Goal: Task Accomplishment & Management: Complete application form

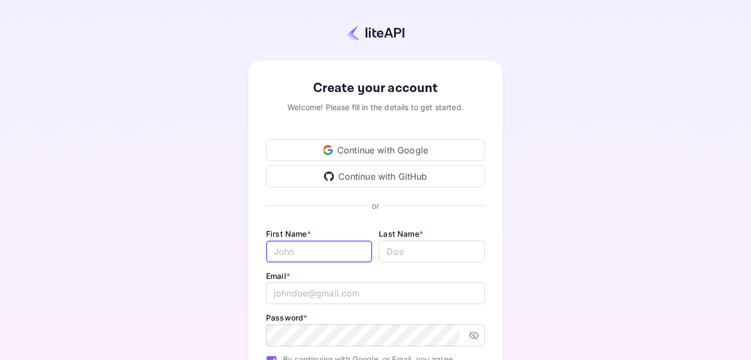
scroll to position [66, 0]
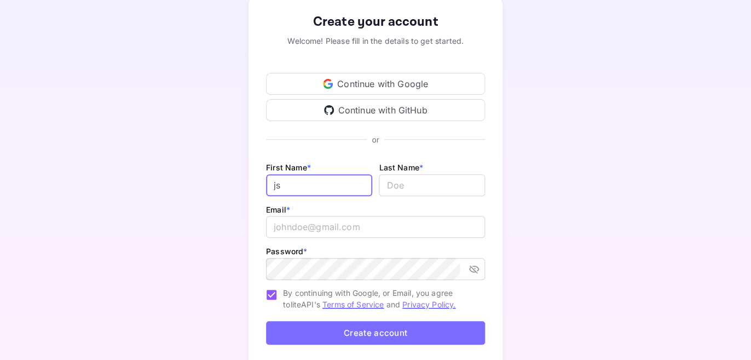
type input "j"
type input "candy"
click at [437, 180] on input "lastName" at bounding box center [432, 185] width 106 height 22
type input "wang"
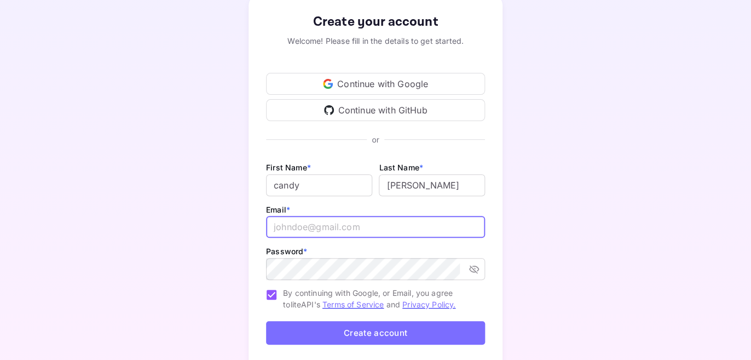
click at [297, 232] on input "email" at bounding box center [375, 227] width 219 height 22
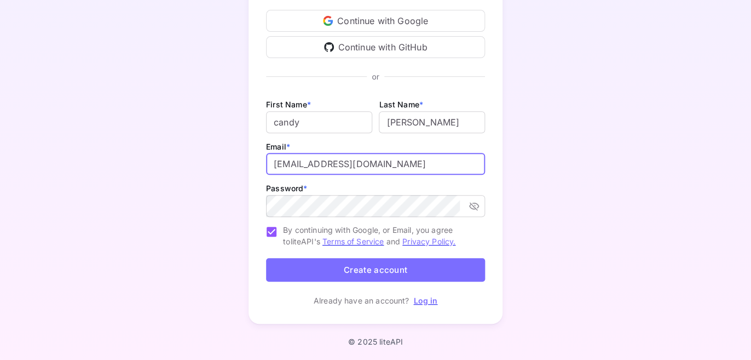
type input "candy@jsl-tour.cn"
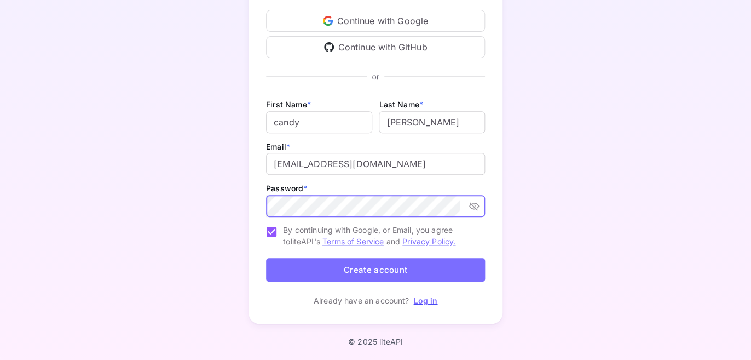
click at [389, 265] on button "Create account" at bounding box center [375, 270] width 219 height 24
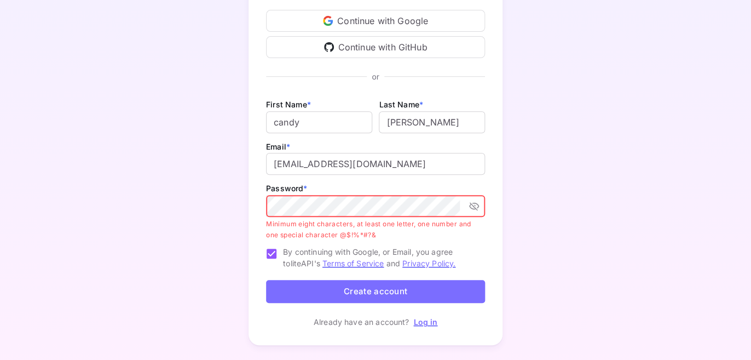
click at [476, 212] on button "toggle password visibility" at bounding box center [474, 206] width 20 height 20
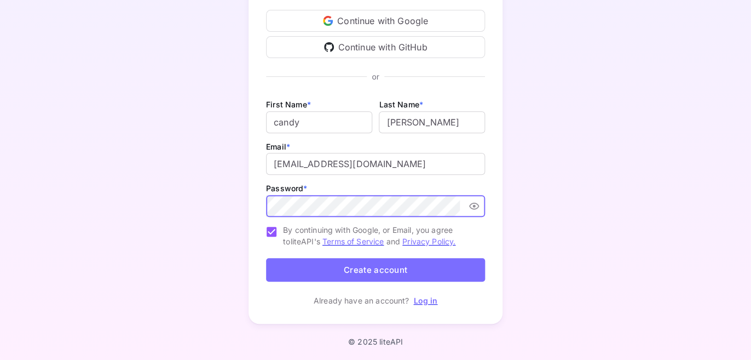
click at [389, 268] on button "Create account" at bounding box center [375, 270] width 219 height 24
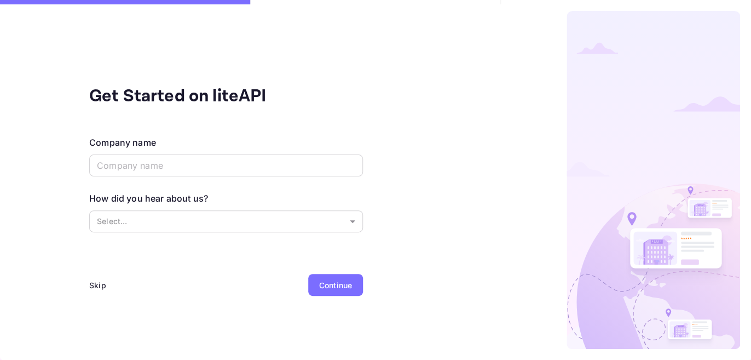
scroll to position [0, 0]
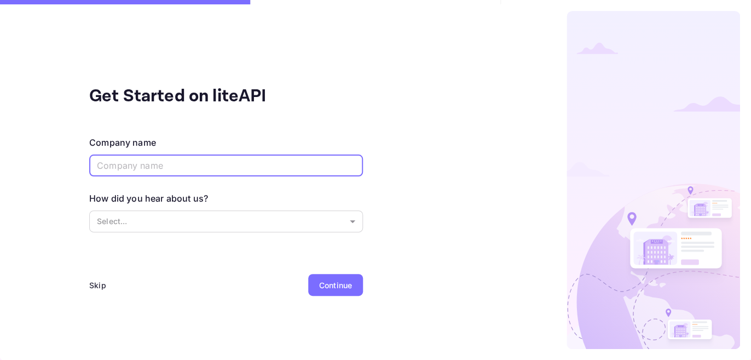
click at [199, 166] on input "text" at bounding box center [226, 165] width 274 height 22
click at [147, 167] on input "text" at bounding box center [226, 165] width 274 height 22
paste input "Jsl travel Co., Ltd"
type input "Jsl travel Co., Ltd"
click at [158, 220] on body "Get Started on liteAPI Company name Jsl travel Co., Ltd ​ How did you hear abou…" at bounding box center [375, 180] width 751 height 360
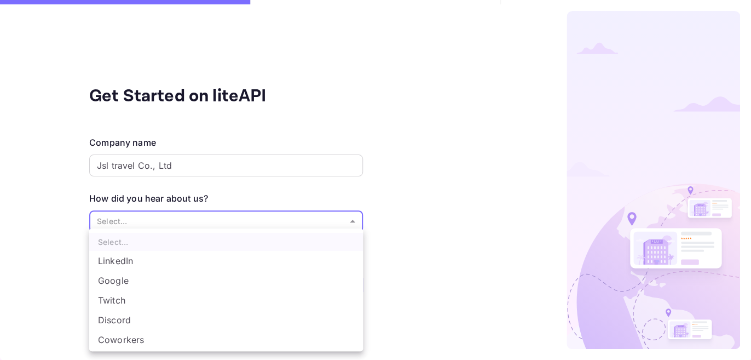
scroll to position [18, 0]
click at [137, 344] on li "Other..." at bounding box center [226, 341] width 274 height 20
type input "Other..."
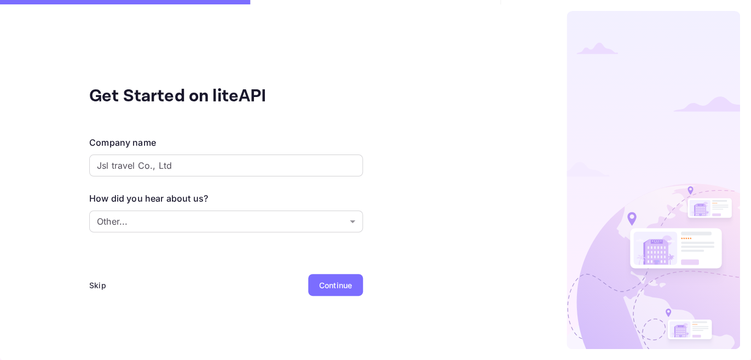
click at [320, 292] on div "Continue" at bounding box center [335, 285] width 55 height 22
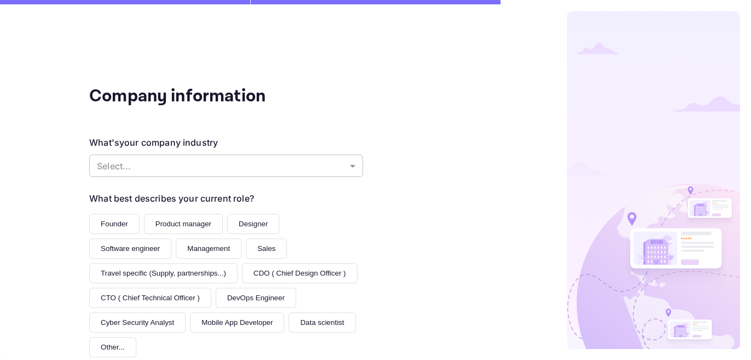
click at [127, 165] on body "Company information What's your company industry Select... ​ What best describe…" at bounding box center [375, 180] width 751 height 360
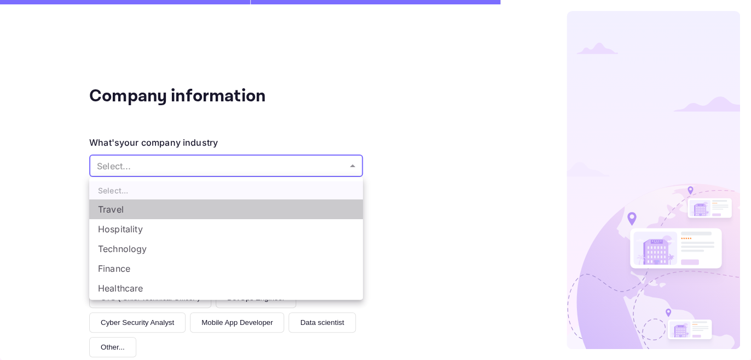
click at [130, 217] on li "Travel" at bounding box center [226, 209] width 274 height 20
type input "Travel"
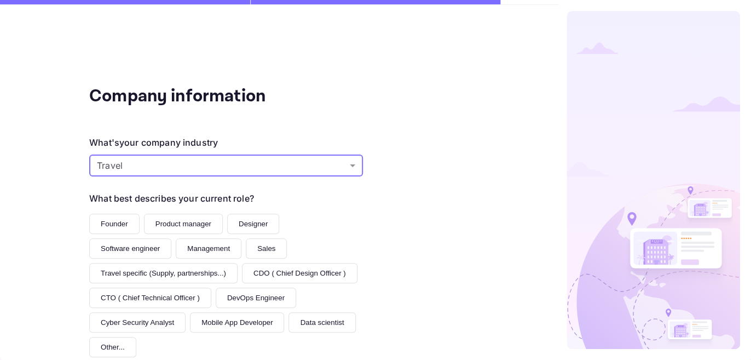
click at [152, 173] on body "Company information What's your company industry Travel Travel ​ What best desc…" at bounding box center [375, 180] width 751 height 360
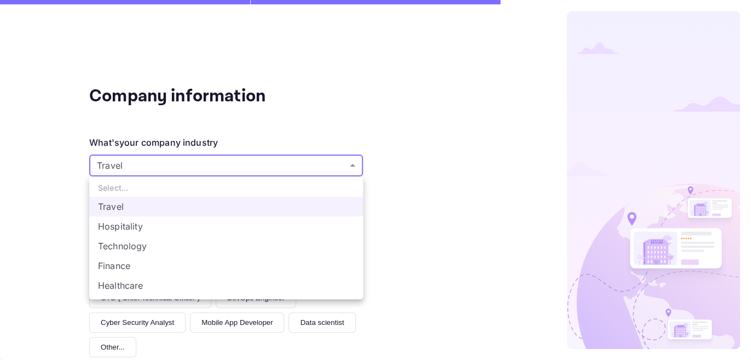
scroll to position [0, 0]
click at [444, 188] on div at bounding box center [375, 180] width 751 height 360
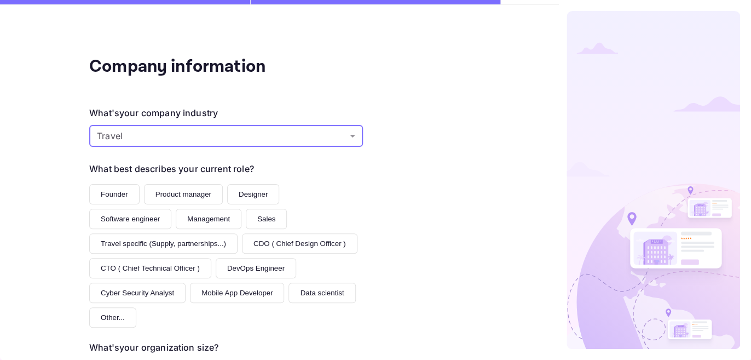
scroll to position [33, 0]
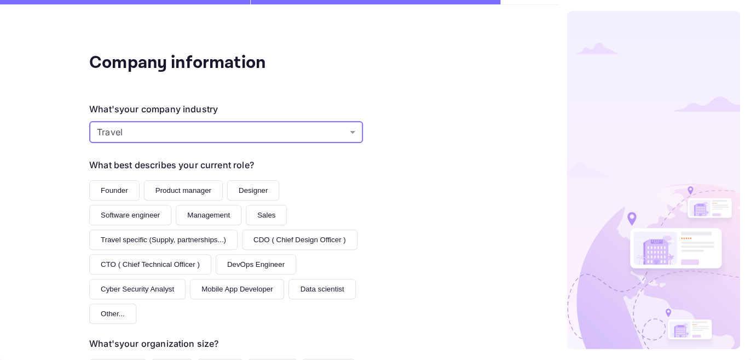
click at [186, 195] on button "Product manager" at bounding box center [183, 190] width 79 height 20
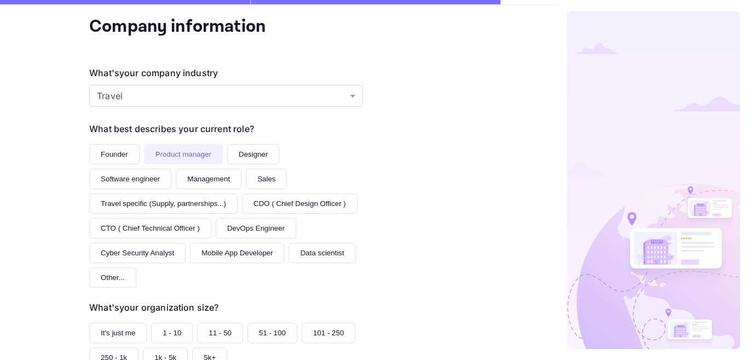
scroll to position [70, 0]
click at [182, 151] on button "Product manager" at bounding box center [183, 153] width 79 height 20
click at [242, 213] on button "CDO ( Chief Design Officer )" at bounding box center [300, 203] width 116 height 20
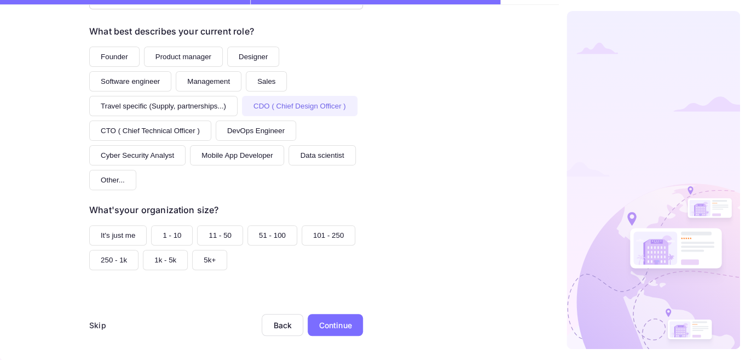
scroll to position [168, 0]
click at [219, 237] on button "11 - 50" at bounding box center [220, 235] width 46 height 20
click at [355, 329] on div "Continue" at bounding box center [335, 324] width 55 height 22
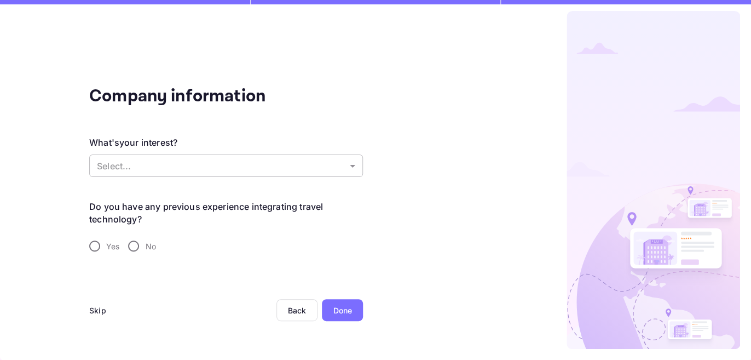
click at [154, 164] on body "Company information What's your interest? Select... ​ Do you have any previous …" at bounding box center [375, 180] width 751 height 360
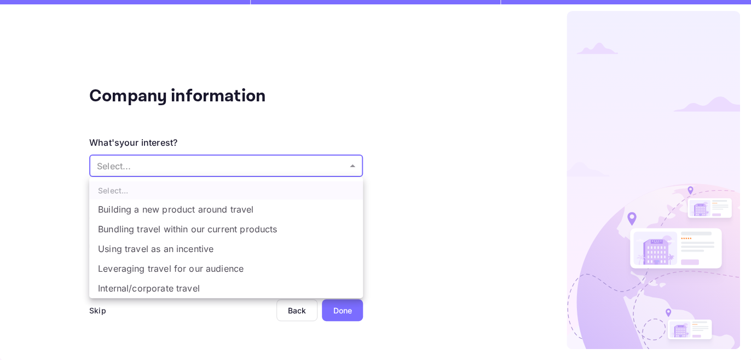
click at [180, 212] on li "Building a new product around travel" at bounding box center [226, 209] width 274 height 20
type input "Building a new product around travel"
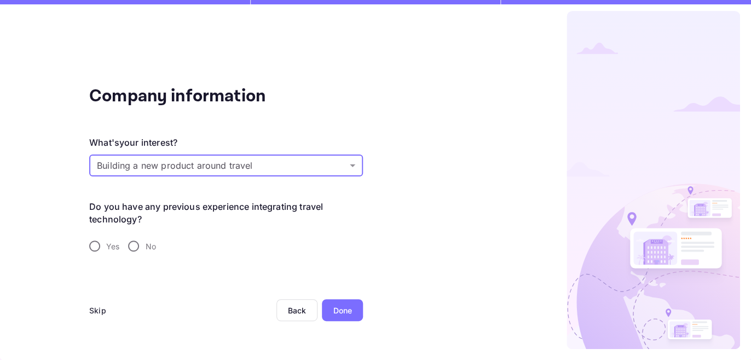
click at [89, 246] on input "Yes" at bounding box center [94, 245] width 23 height 23
radio input "true"
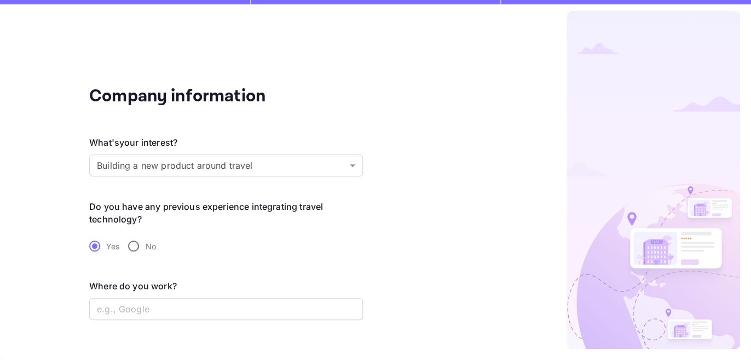
scroll to position [24, 0]
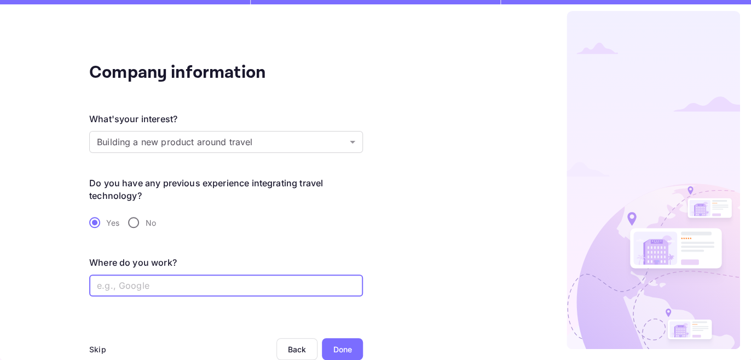
click at [137, 279] on input "text" at bounding box center [226, 285] width 274 height 22
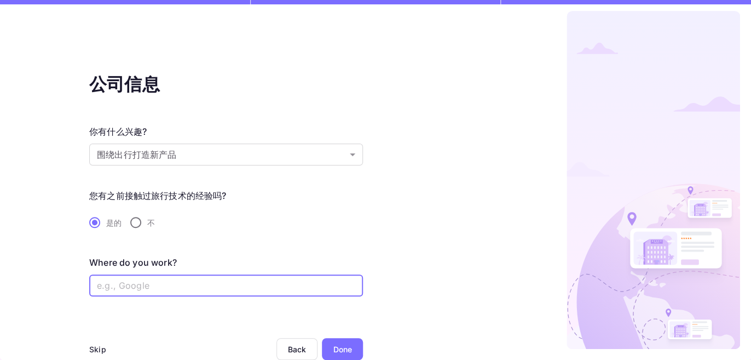
scroll to position [11, 0]
click at [134, 224] on input "不" at bounding box center [135, 222] width 23 height 23
radio input "true"
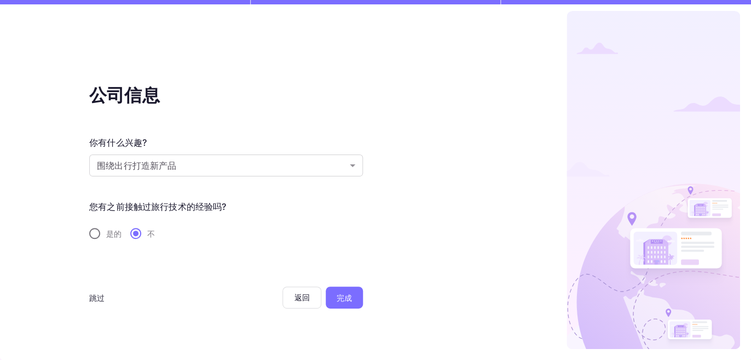
scroll to position [0, 0]
click at [339, 298] on div "完成" at bounding box center [344, 298] width 15 height 12
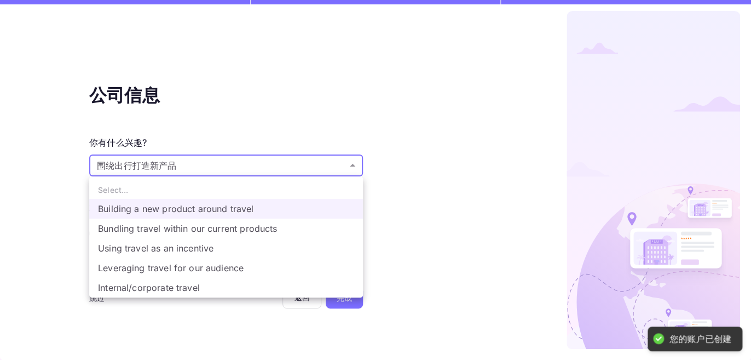
click at [207, 169] on body "您的账户已创建 完成注册...... 公司信息 你有什么兴趣? 围绕出行打造新产品 Building a new product around travel …" at bounding box center [375, 180] width 751 height 360
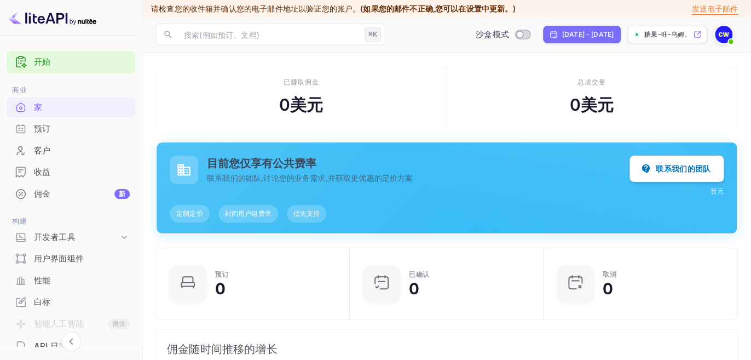
scroll to position [67, 0]
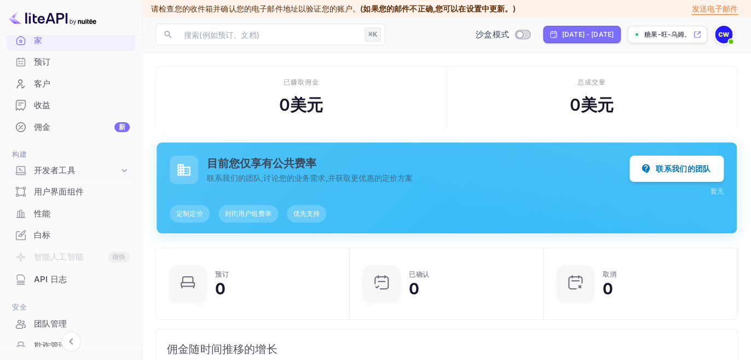
click at [84, 173] on div "开发者工具" at bounding box center [76, 170] width 85 height 13
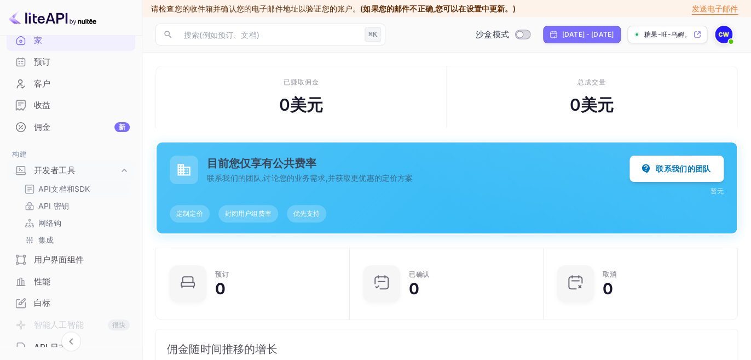
click at [83, 192] on p "API文档和SDK" at bounding box center [63, 189] width 51 height 12
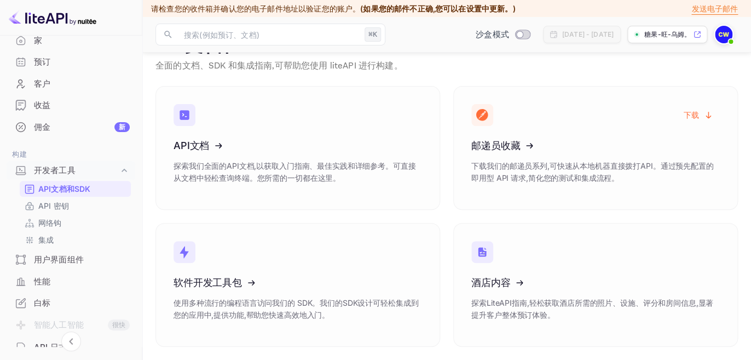
scroll to position [32, 0]
click at [203, 154] on icon at bounding box center [241, 143] width 170 height 113
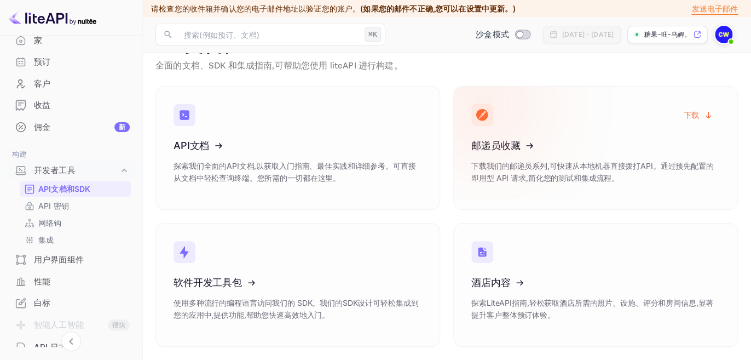
scroll to position [0, 0]
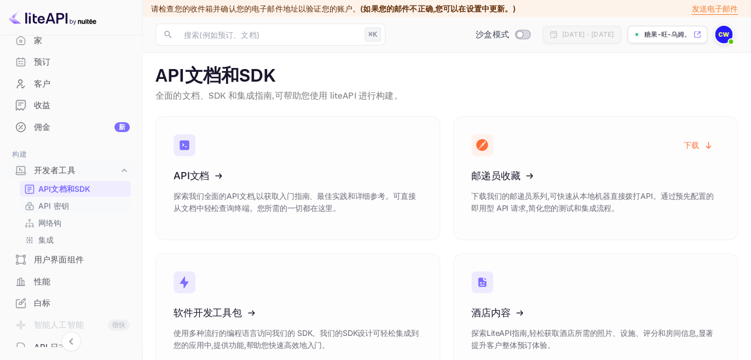
click at [70, 204] on link "API 密钥" at bounding box center [75, 206] width 102 height 12
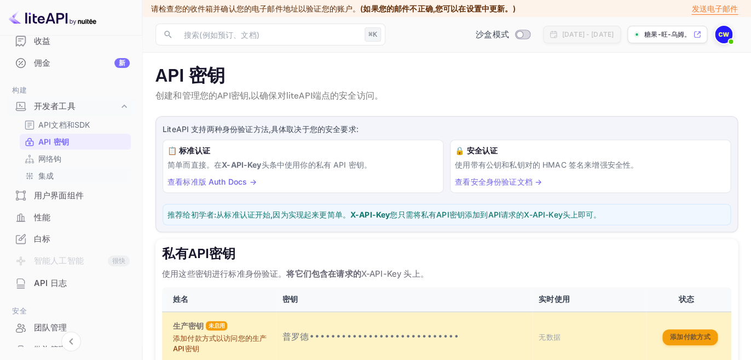
scroll to position [130, 0]
click at [96, 126] on link "API文档和SDK" at bounding box center [75, 125] width 102 height 12
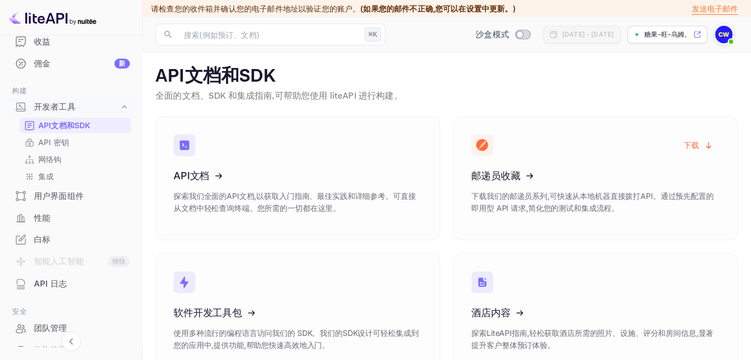
click at [85, 286] on div "API 日志" at bounding box center [82, 284] width 96 height 13
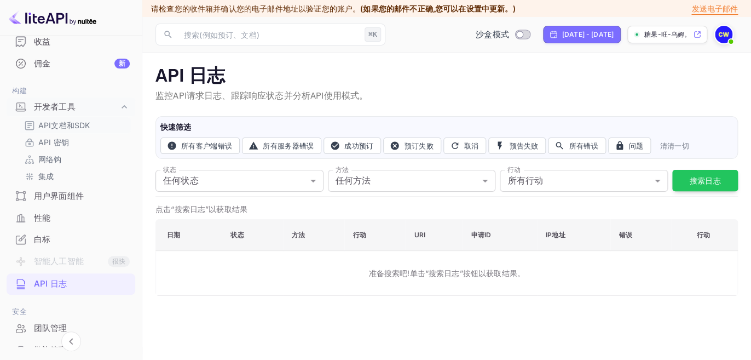
click at [73, 127] on p "API文档和SDK" at bounding box center [63, 125] width 51 height 12
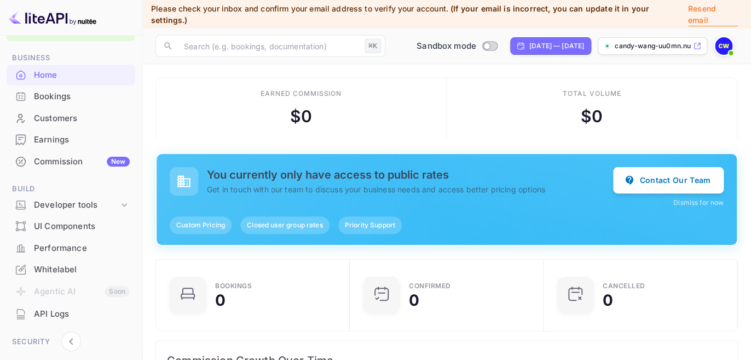
scroll to position [37, 0]
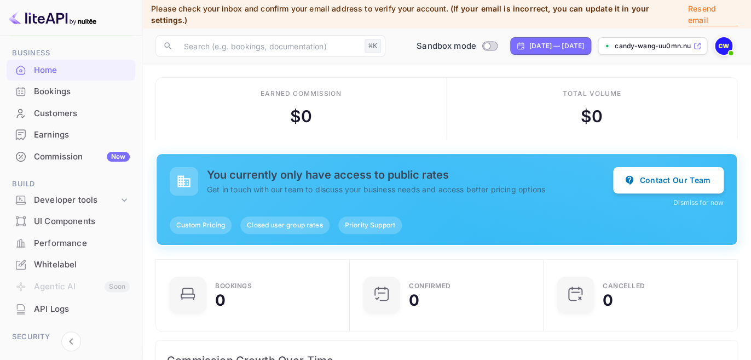
click at [730, 37] on img at bounding box center [724, 46] width 18 height 18
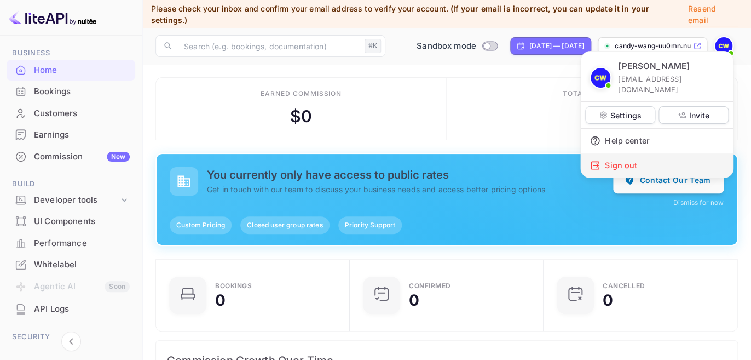
click at [626, 154] on div "Sign out" at bounding box center [657, 165] width 152 height 24
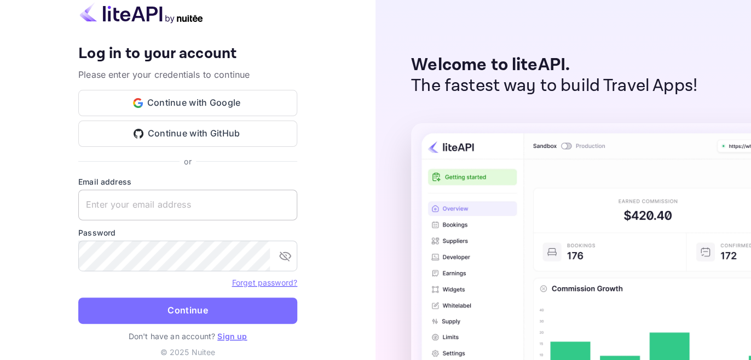
click at [92, 204] on input "text" at bounding box center [187, 204] width 219 height 31
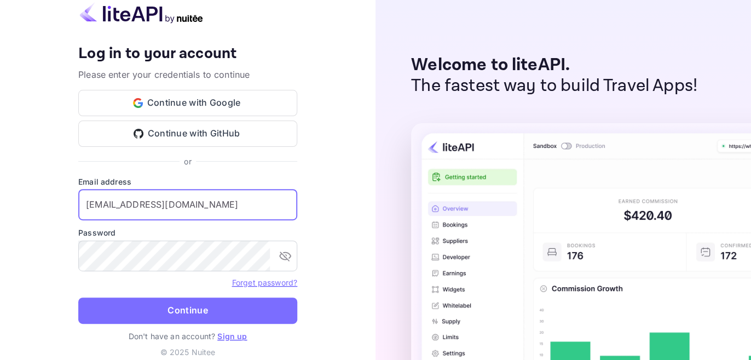
click at [139, 216] on input "candy@jsl-tour.cn" at bounding box center [187, 204] width 219 height 31
type input "candy@jsl-tour.cn"
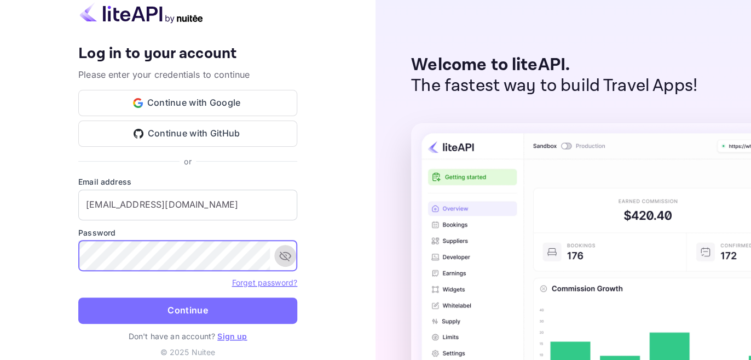
click at [285, 260] on icon "toggle password visibility" at bounding box center [285, 255] width 13 height 13
click at [196, 301] on button "Continue" at bounding box center [187, 310] width 219 height 26
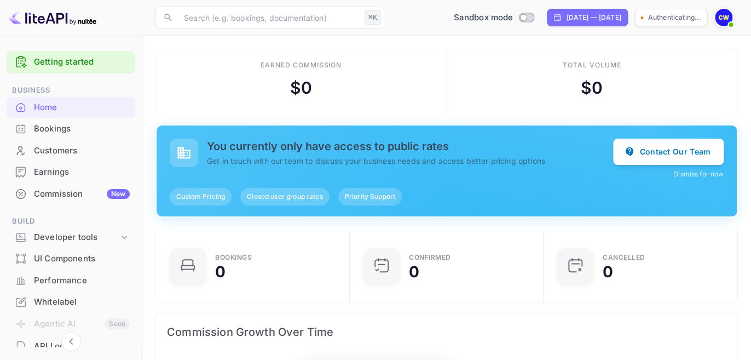
scroll to position [178, 187]
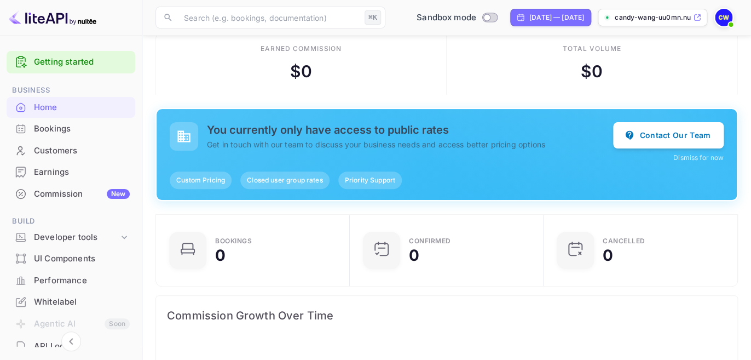
scroll to position [19, 0]
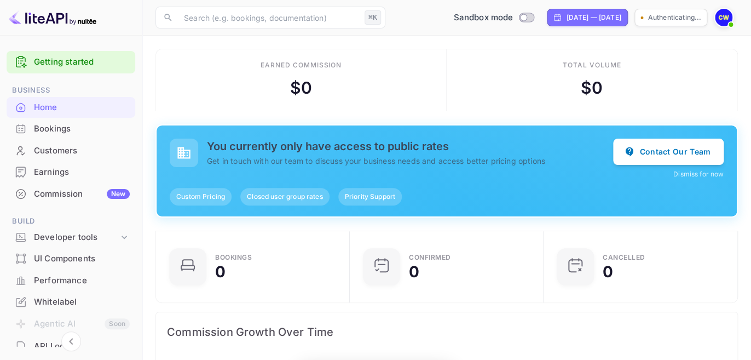
scroll to position [178, 187]
